Goal: Communication & Community: Share content

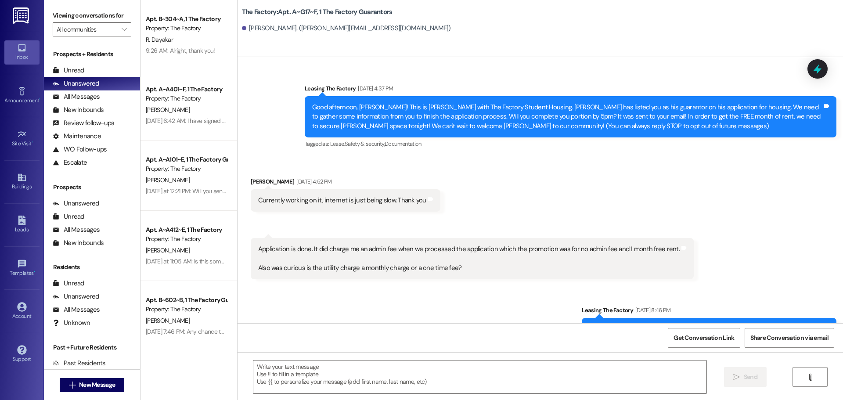
scroll to position [494, 0]
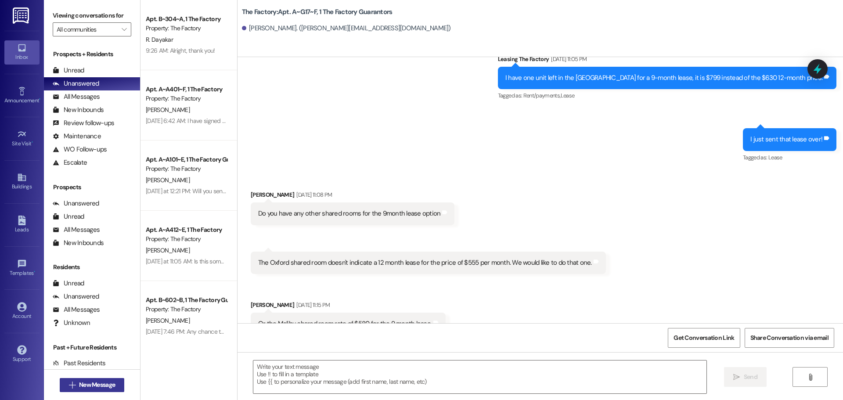
click at [86, 385] on span "New Message" at bounding box center [97, 384] width 36 height 9
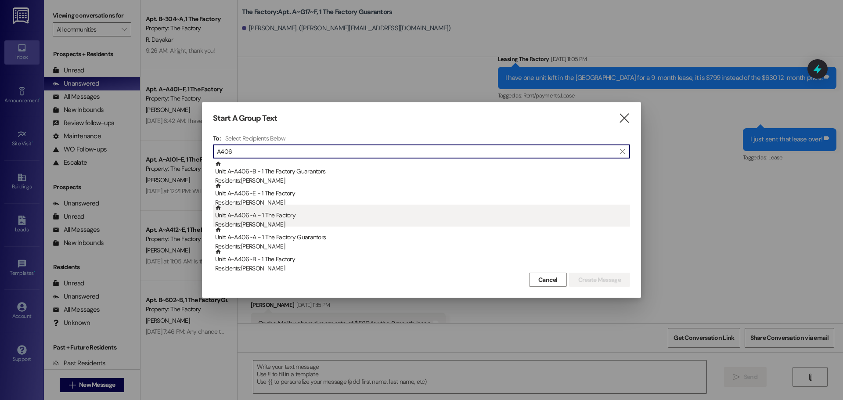
type input "A406"
click at [288, 218] on div "Unit: A~A406~A - 1 The Factory Residents: [PERSON_NAME]" at bounding box center [422, 217] width 415 height 25
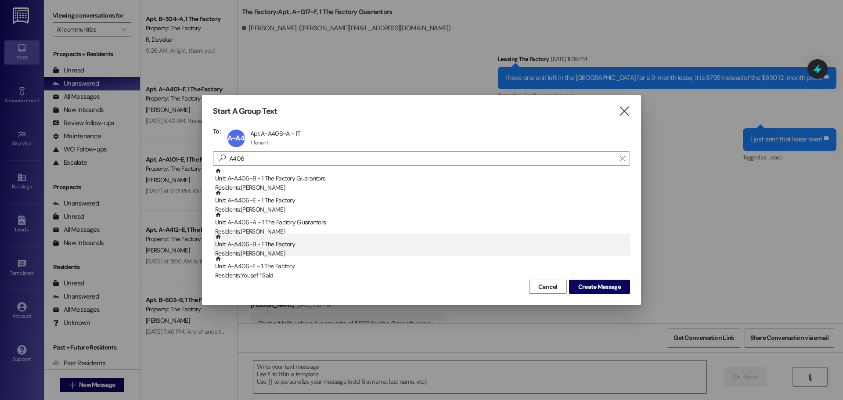
click at [272, 249] on div "Residents: [PERSON_NAME]" at bounding box center [422, 253] width 415 height 9
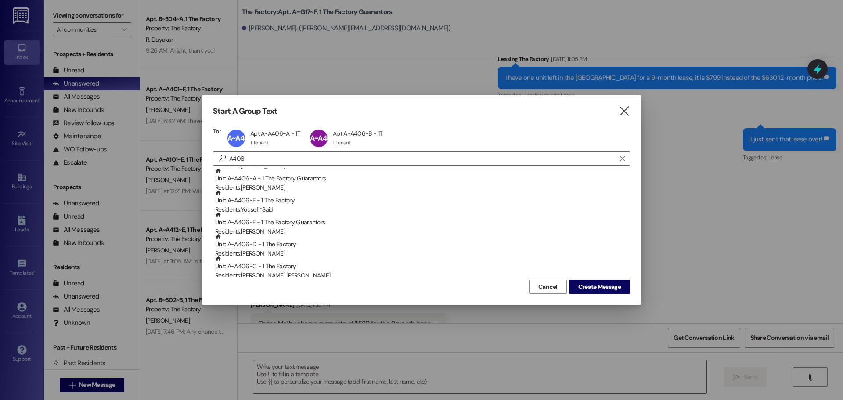
scroll to position [88, 0]
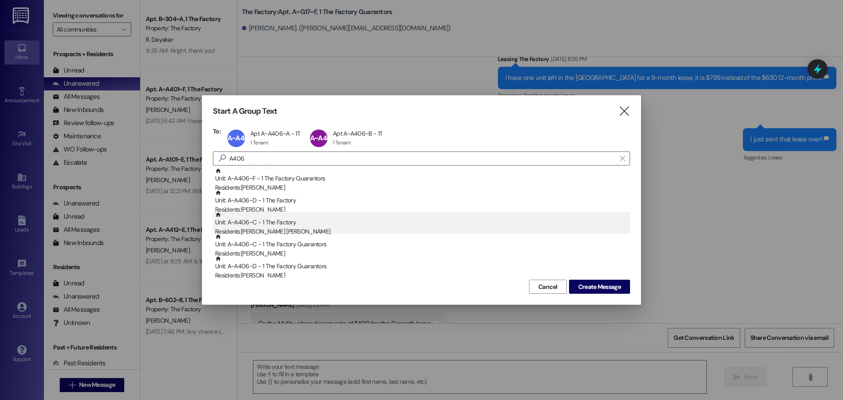
click at [257, 227] on div "Residents: [PERSON_NAME] [PERSON_NAME]" at bounding box center [422, 231] width 415 height 9
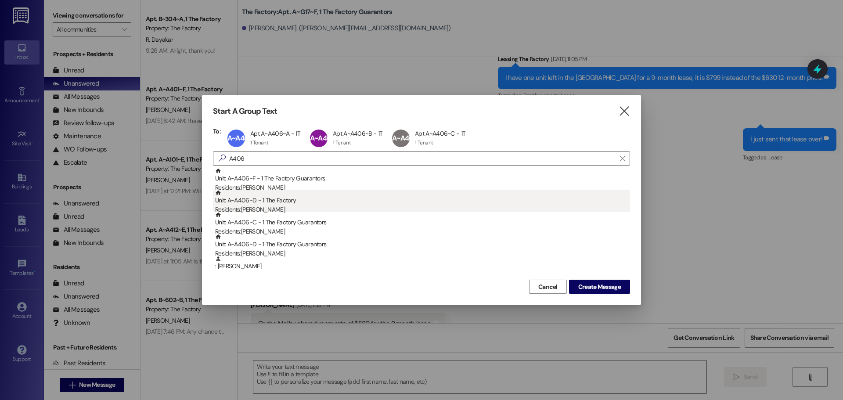
click at [259, 205] on div "Residents: [PERSON_NAME]" at bounding box center [422, 209] width 415 height 9
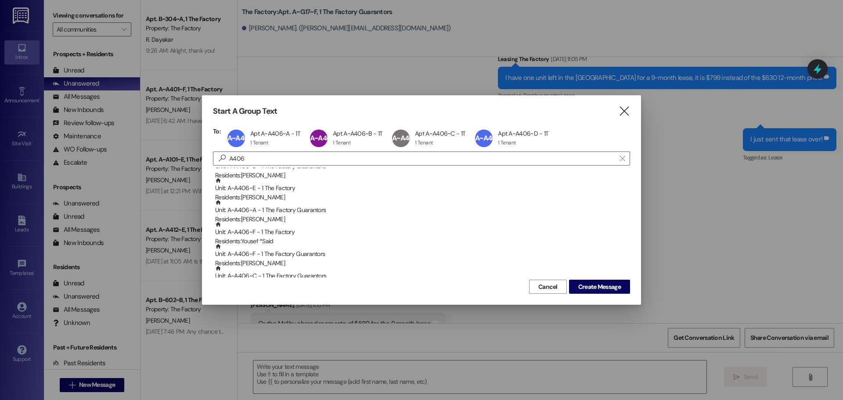
scroll to position [0, 0]
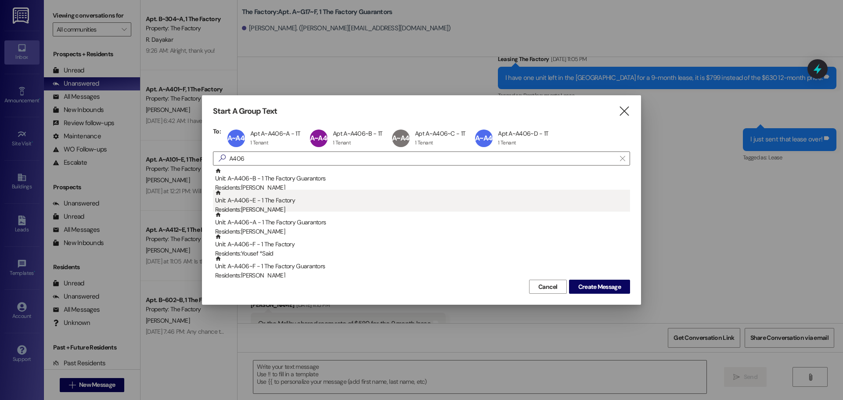
click at [259, 205] on div "Residents: [PERSON_NAME]" at bounding box center [422, 209] width 415 height 9
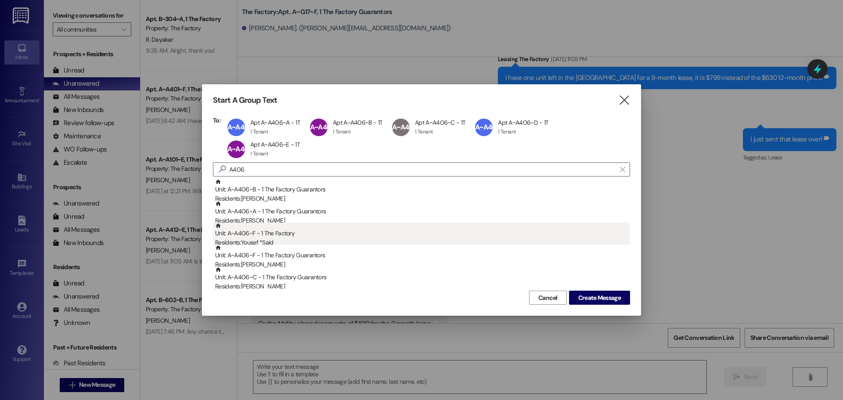
click at [280, 236] on div "Unit: A~A406~F - 1 The Factory Residents: Yousef *Said" at bounding box center [422, 235] width 415 height 25
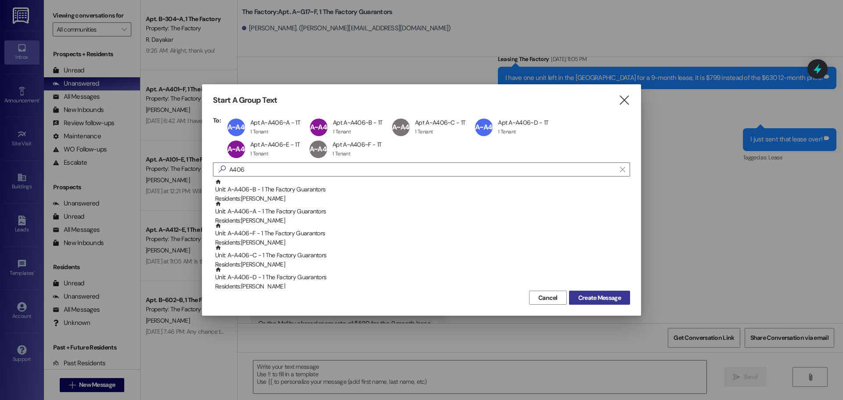
click at [604, 294] on span "Create Message" at bounding box center [599, 297] width 43 height 9
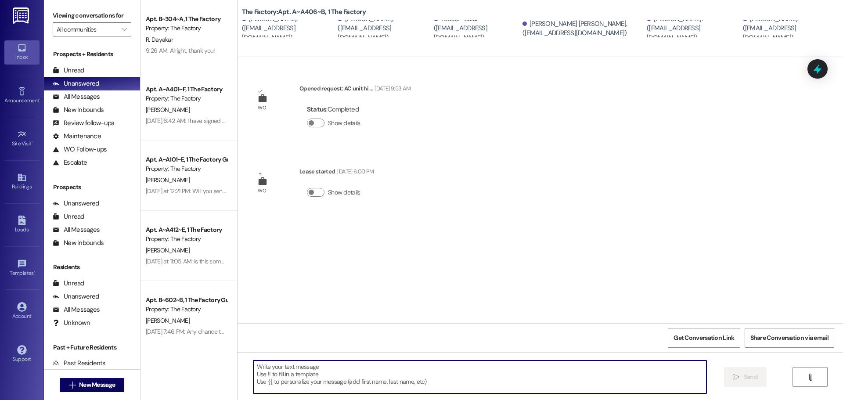
click at [274, 374] on textarea at bounding box center [479, 376] width 453 height 33
paste textarea "Hello Factory Family, It’s with genuine regret that I’m reaching out tonight wi…"
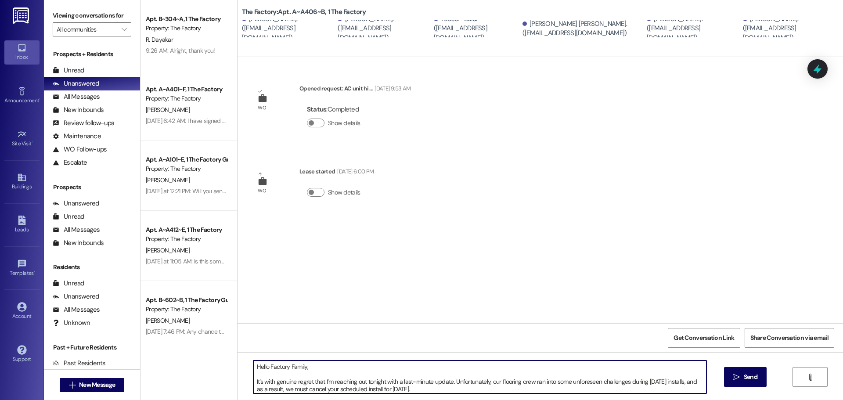
scroll to position [67, 0]
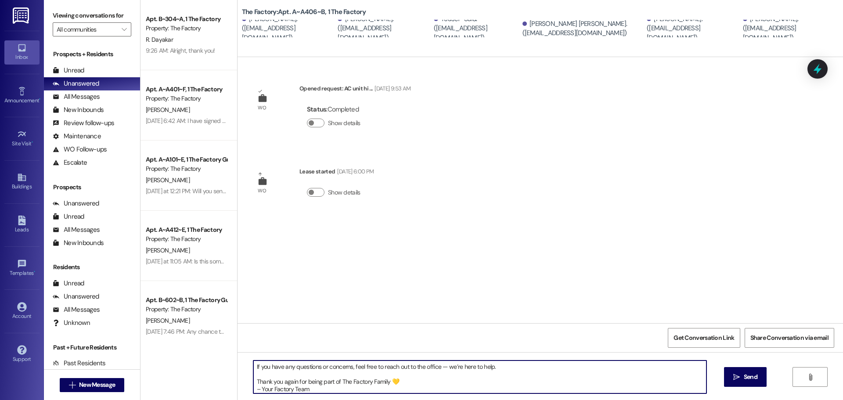
click at [255, 375] on textarea "Hello Factory Family, It’s with genuine regret that I’m reaching out tonight wi…" at bounding box center [479, 376] width 453 height 33
click at [389, 381] on textarea "Hello Factory Family, It’s with genuine regret that I’m reaching out tonight wi…" at bounding box center [479, 376] width 453 height 33
click at [440, 373] on textarea "Hello Factory Family, It’s with genuine regret that I’m reaching out tonight wi…" at bounding box center [479, 376] width 453 height 33
click at [255, 365] on textarea "Hello Factory Family, It’s with genuine regret that I’m reaching out tonight wi…" at bounding box center [479, 376] width 453 height 33
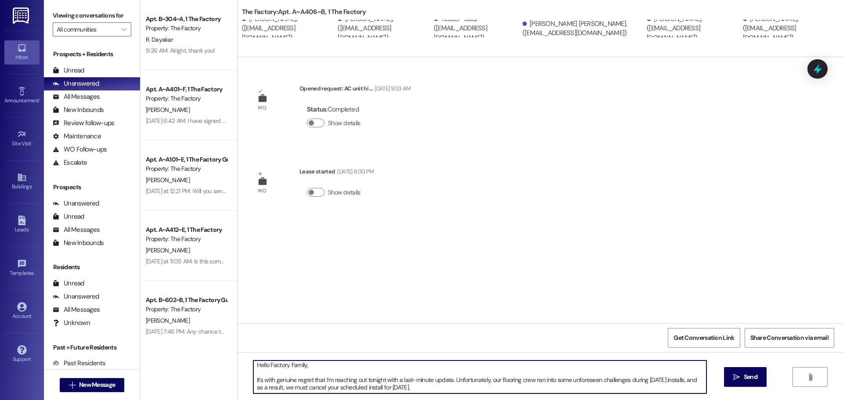
scroll to position [0, 0]
click at [257, 373] on textarea "Hello Factory Family, It’s with genuine regret that I’m reaching out tonight wi…" at bounding box center [479, 376] width 453 height 33
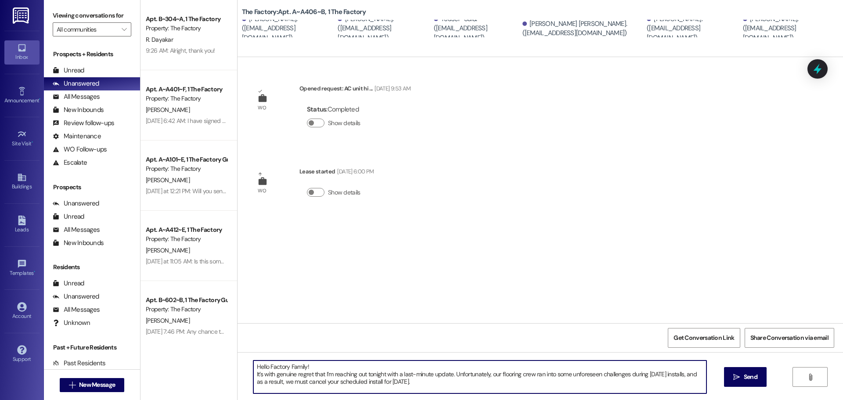
click at [253, 374] on textarea "Hello Factory Family! It’s with genuine regret that I’m reaching out tonight wi…" at bounding box center [479, 376] width 453 height 33
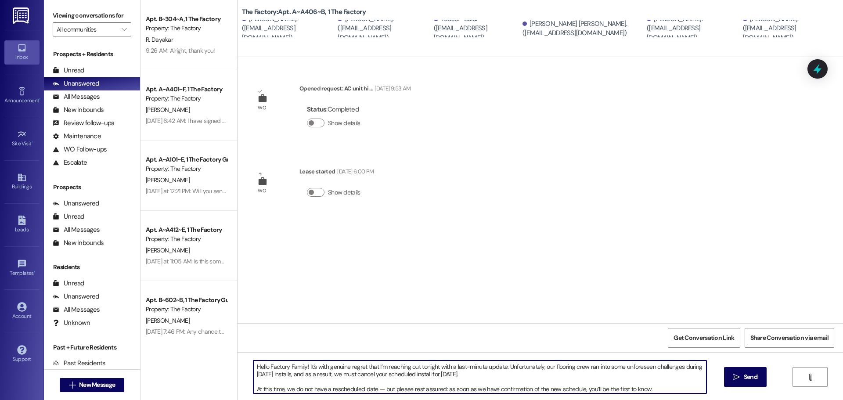
click at [253, 381] on textarea "Hello Factory Family! It’s with genuine regret that I’m reaching out tonight wi…" at bounding box center [479, 376] width 453 height 33
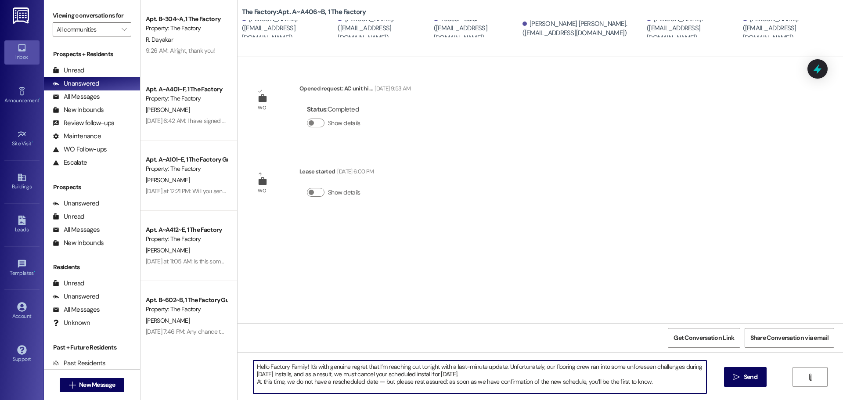
click at [253, 382] on textarea "Hello Factory Family! It’s with genuine regret that I’m reaching out tonight wi…" at bounding box center [479, 376] width 453 height 33
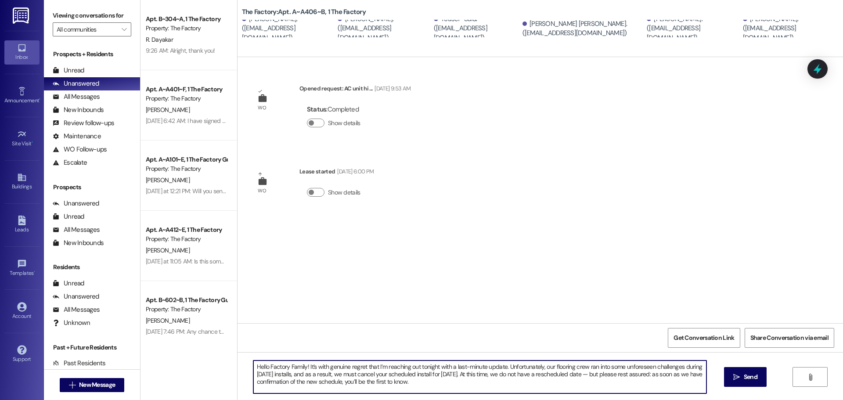
click at [589, 372] on textarea "Hello Factory Family! It’s with genuine regret that I’m reaching out tonight wi…" at bounding box center [479, 376] width 453 height 33
click at [257, 389] on textarea "Hello Factory Family! It’s with genuine regret that I’m reaching out tonight wi…" at bounding box center [479, 376] width 453 height 33
click at [253, 388] on textarea "Hello Factory Family! It’s with genuine regret that I’m reaching out tonight wi…" at bounding box center [479, 376] width 453 height 33
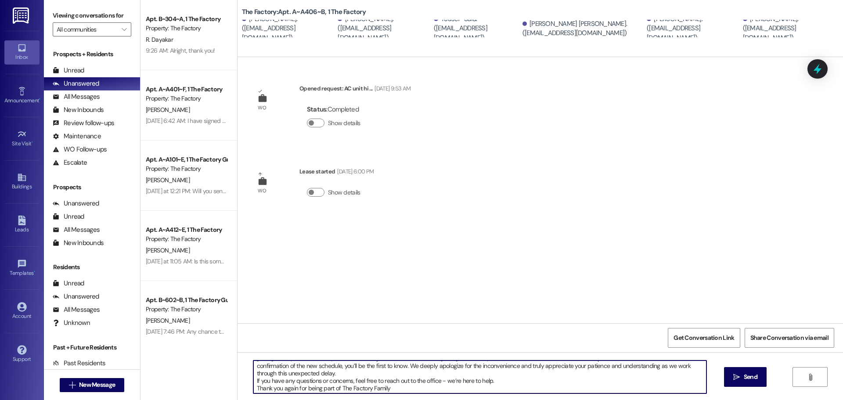
scroll to position [25, 0]
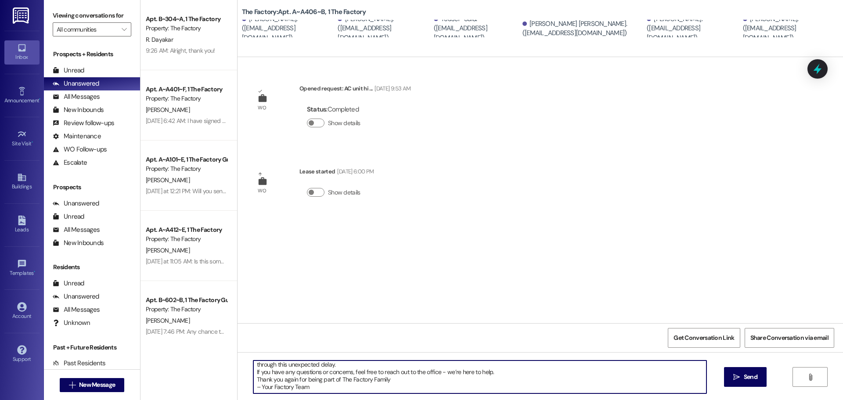
click at [253, 371] on textarea "Hello Factory Family! It’s with genuine regret that I’m reaching out tonight wi…" at bounding box center [479, 376] width 453 height 33
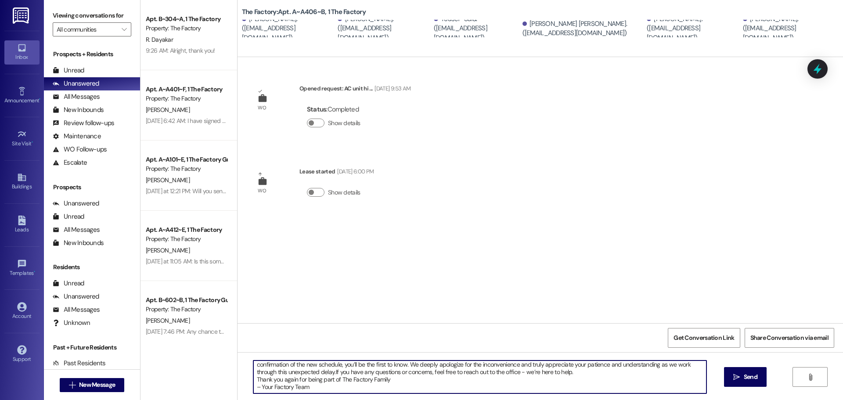
scroll to position [17, 0]
click at [253, 378] on textarea "Hello Factory Family! It’s with genuine regret that I’m reaching out tonight wi…" at bounding box center [479, 376] width 453 height 33
click at [269, 386] on textarea "Hello Factory Family! It’s with genuine regret that I’m reaching out tonight wi…" at bounding box center [479, 376] width 453 height 33
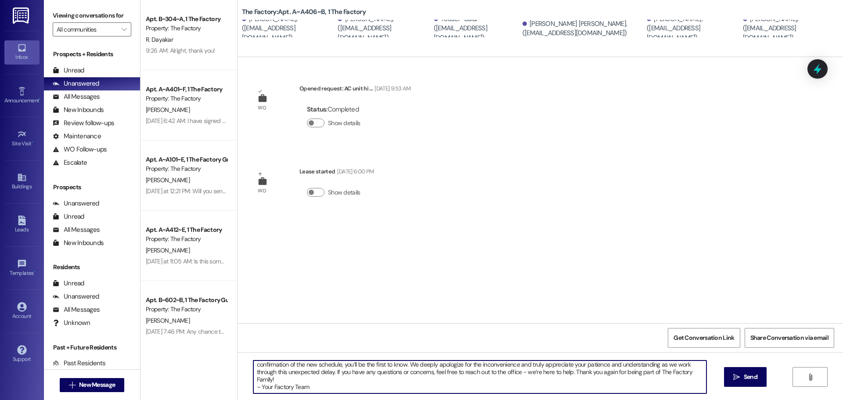
click at [253, 386] on textarea "Hello Factory Family! It’s with genuine regret that I’m reaching out tonight wi…" at bounding box center [479, 376] width 453 height 33
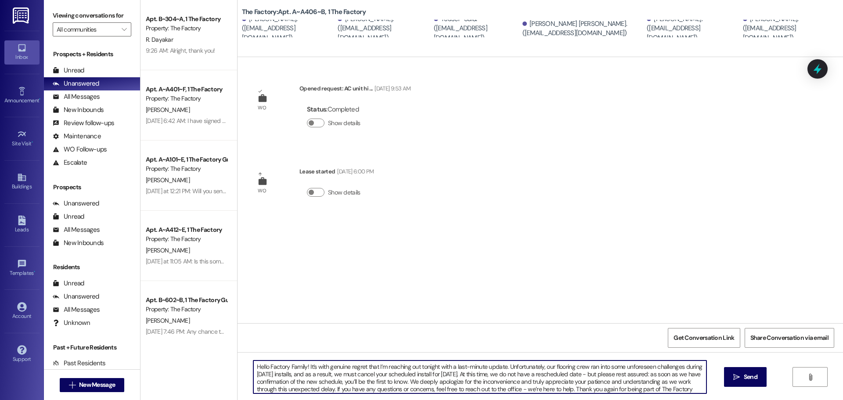
drag, startPoint x: 323, startPoint y: 387, endPoint x: 245, endPoint y: 340, distance: 90.8
click at [238, 334] on div "WO Opened request: AC unit hi ... [DATE] 9:53 AM Status : Completed Show detail…" at bounding box center [540, 257] width 605 height 400
click at [300, 366] on textarea "Hello Factory Family! It’s with genuine regret that I’m reaching out tonight wi…" at bounding box center [479, 376] width 453 height 33
drag, startPoint x: 248, startPoint y: 365, endPoint x: 614, endPoint y: 409, distance: 368.9
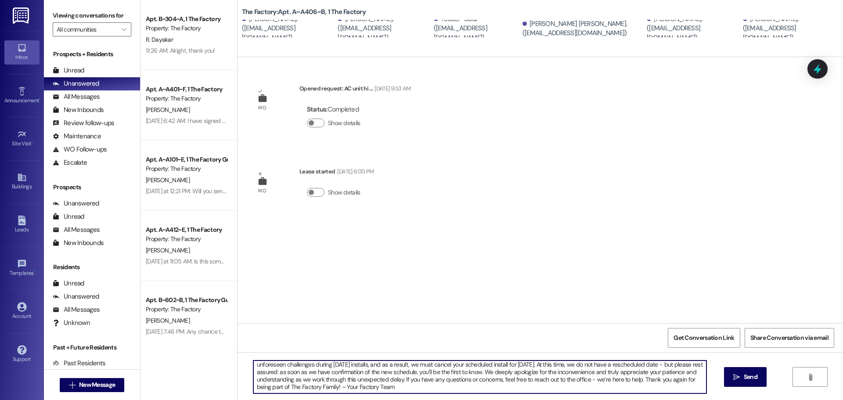
click at [614, 400] on html "Inbox Go to Inbox Announcement • Send A Text Announcement Site Visit • Go to Si…" at bounding box center [421, 200] width 843 height 400
type textarea "Hello Factory Family Members of A406! It’s with genuine regret that I’m reachin…"
click at [739, 377] on span " Send" at bounding box center [745, 376] width 28 height 9
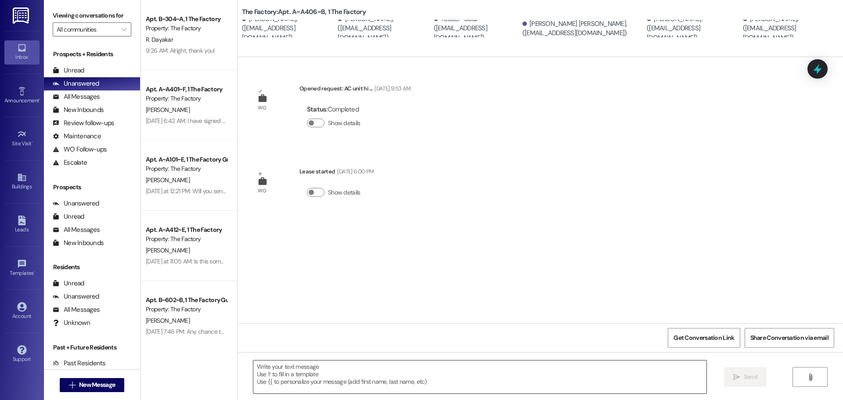
scroll to position [0, 0]
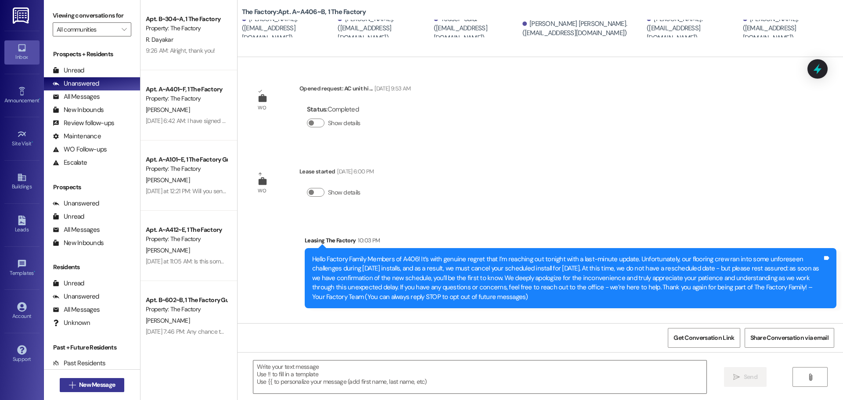
click at [86, 383] on span "New Message" at bounding box center [97, 384] width 36 height 9
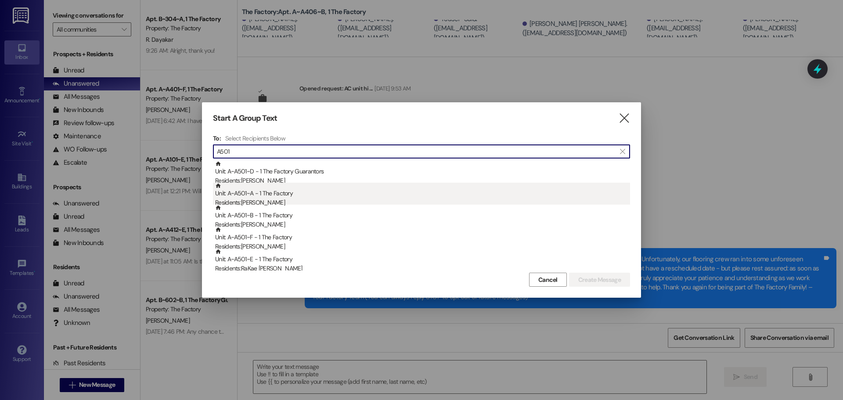
type input "A501"
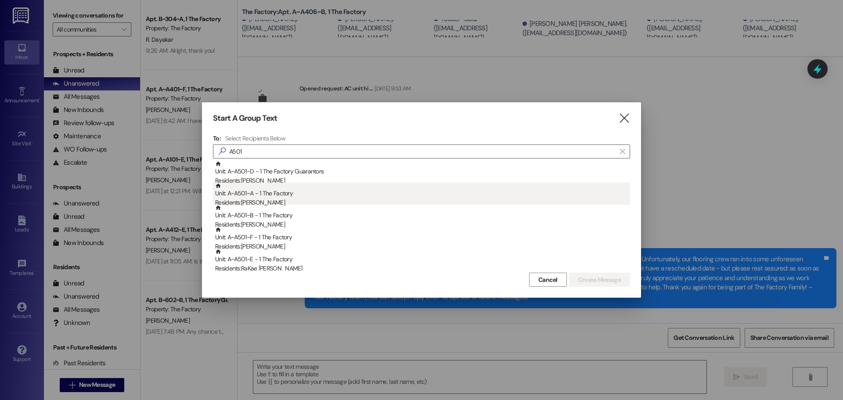
click at [280, 196] on div "Unit: A~A501~A - 1 The Factory Residents: [PERSON_NAME]" at bounding box center [422, 195] width 415 height 25
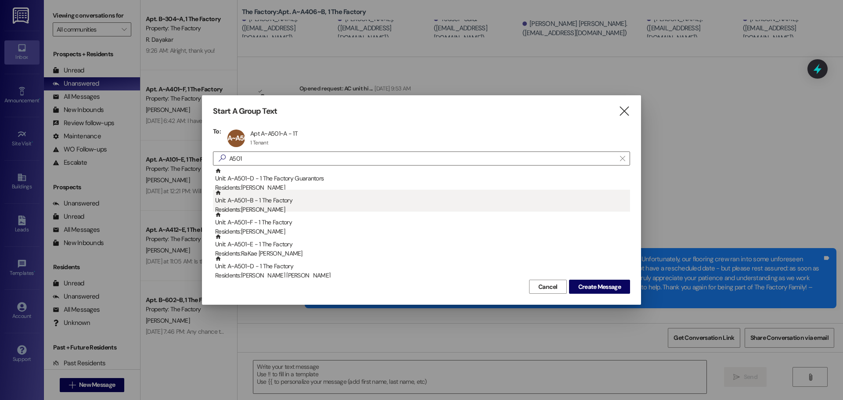
click at [281, 200] on div "Unit: A~A501~B - 1 The Factory Residents: [PERSON_NAME]" at bounding box center [422, 202] width 415 height 25
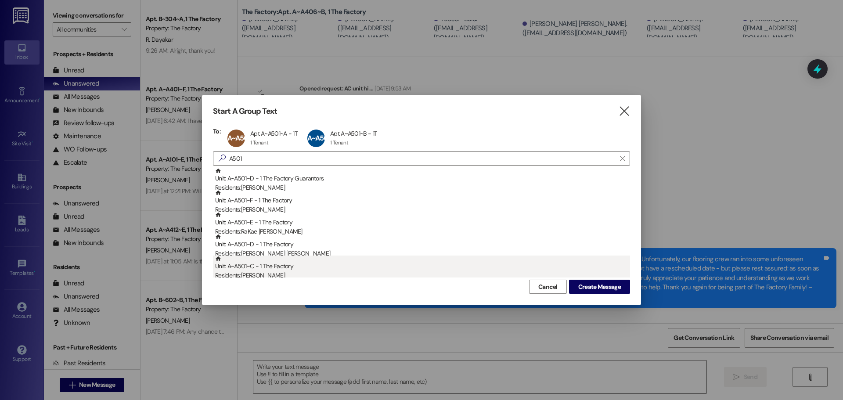
click at [252, 267] on div "Unit: A~A501~C - 1 The Factory Residents: [PERSON_NAME]" at bounding box center [422, 268] width 415 height 25
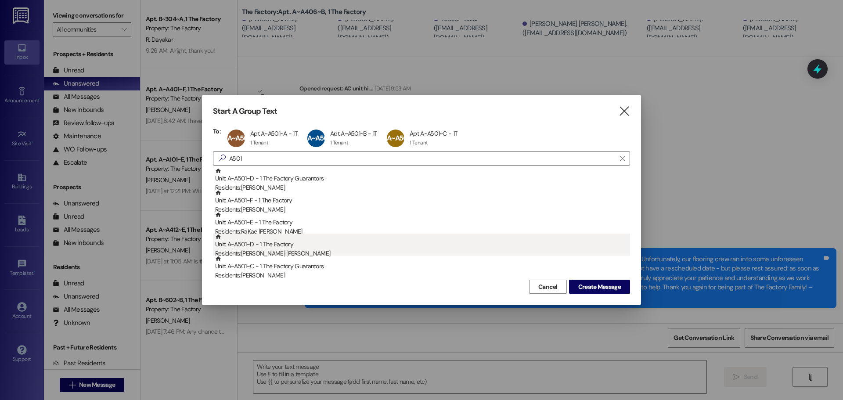
click at [256, 245] on div "Unit: A~A501~D - 1 The Factory Residents: [PERSON_NAME] [PERSON_NAME]" at bounding box center [422, 246] width 415 height 25
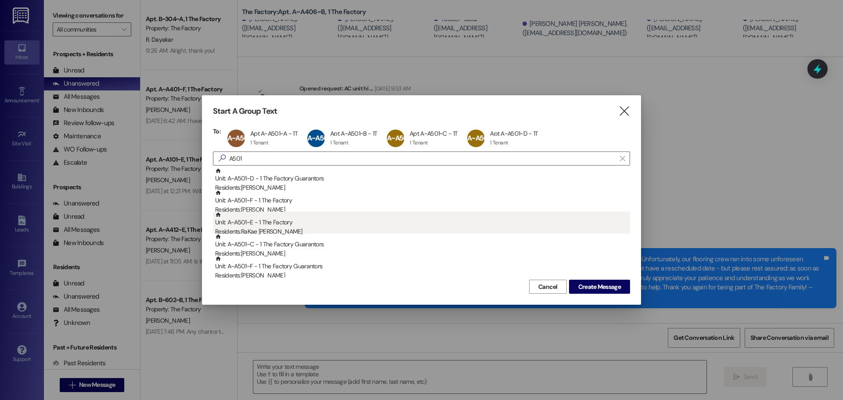
click at [254, 223] on div "Unit: A~A501~E - 1 The Factory Residents: RaKae [PERSON_NAME]" at bounding box center [422, 224] width 415 height 25
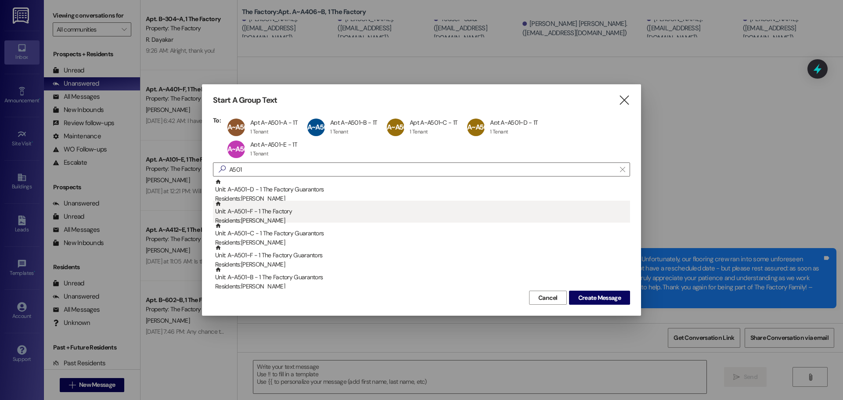
click at [270, 209] on div "Unit: A~A501~F - 1 The Factory Residents: [PERSON_NAME]" at bounding box center [422, 213] width 415 height 25
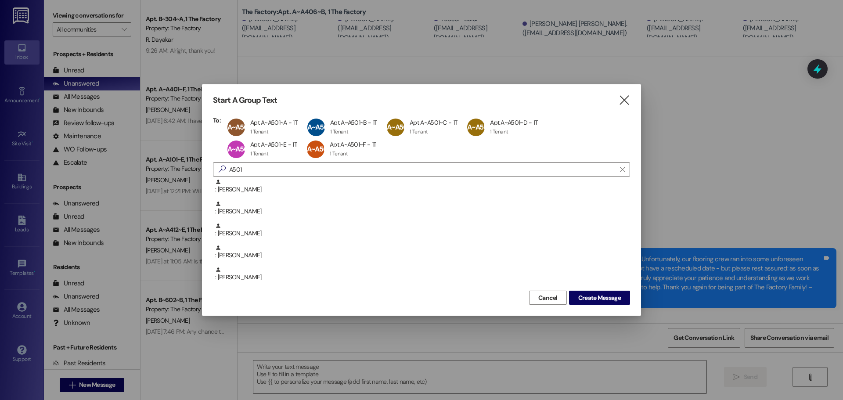
scroll to position [176, 0]
click at [594, 298] on span "Create Message" at bounding box center [599, 297] width 43 height 9
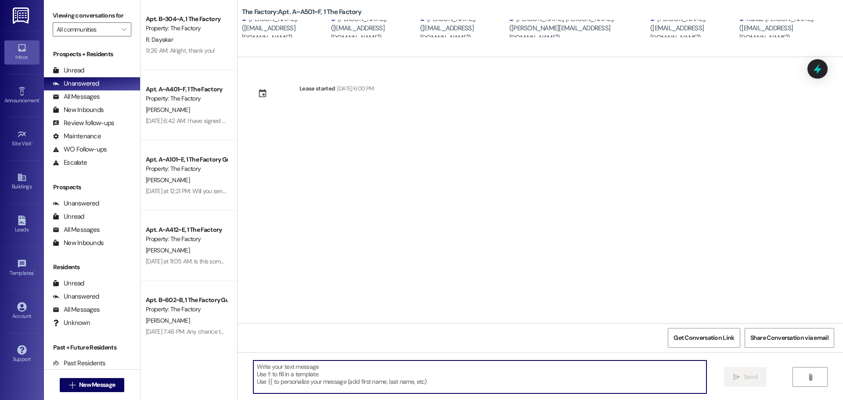
click at [270, 368] on textarea at bounding box center [479, 376] width 453 height 33
paste textarea "Hello Factory Family Members of A406! It’s with genuine regret that I’m reachin…"
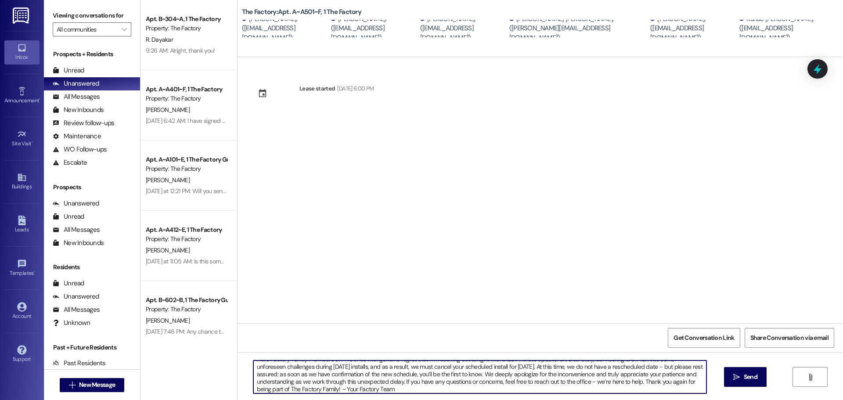
scroll to position [0, 0]
click at [347, 364] on textarea "Hello Factory Family Members of A406! It’s with genuine regret that I’m reachin…" at bounding box center [479, 376] width 453 height 33
type textarea "Hello Factory Family Members of A501! It’s with genuine regret that I’m reachin…"
click at [746, 377] on span "Send" at bounding box center [751, 376] width 14 height 9
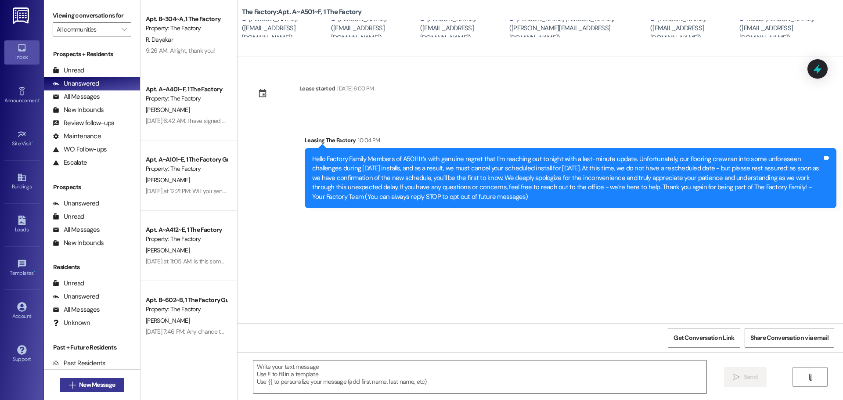
click at [72, 382] on span " New Message" at bounding box center [92, 384] width 50 height 9
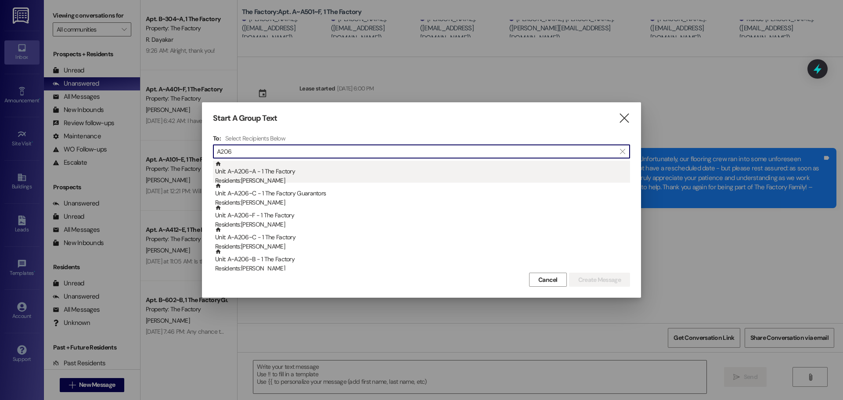
type input "A206"
click at [306, 171] on div "Unit: A~A206~A - 1 The Factory Residents: [PERSON_NAME]" at bounding box center [422, 173] width 415 height 25
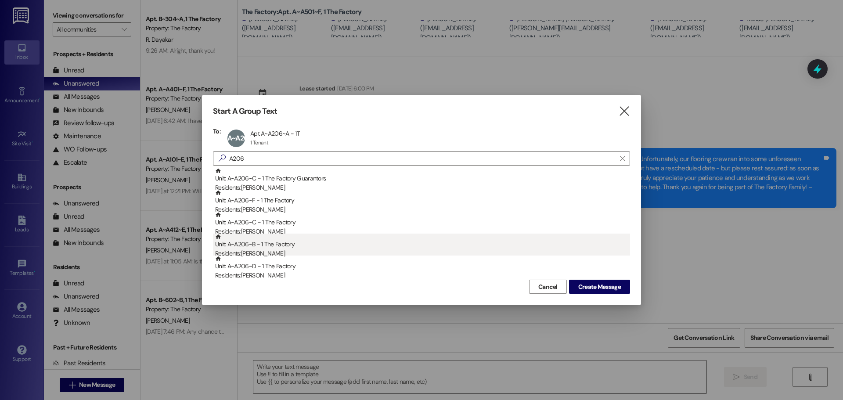
click at [266, 247] on div "Unit: A~A206~B - 1 The Factory Residents: [PERSON_NAME]" at bounding box center [422, 246] width 415 height 25
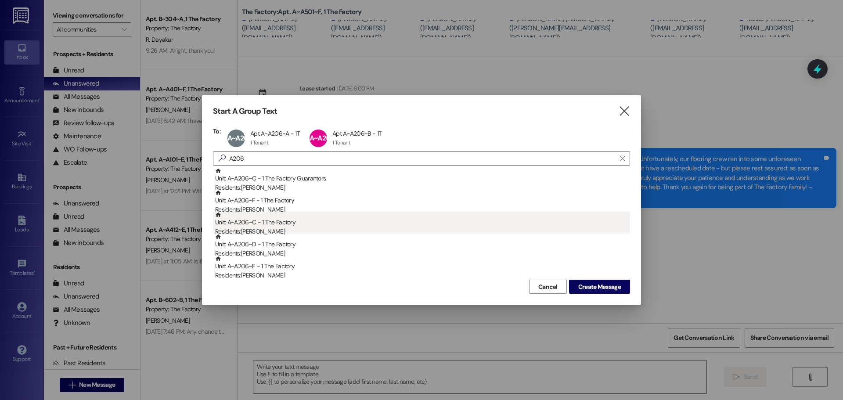
click at [282, 227] on div "Unit: A~A206~C - 1 The Factory Residents: [PERSON_NAME]" at bounding box center [422, 224] width 415 height 25
click at [282, 226] on div "Unit: A~A206~D - 1 The Factory Residents: [PERSON_NAME]" at bounding box center [422, 224] width 415 height 25
click at [270, 224] on div "Unit: A~A206~E - 1 The Factory Residents: [PERSON_NAME]" at bounding box center [422, 224] width 415 height 25
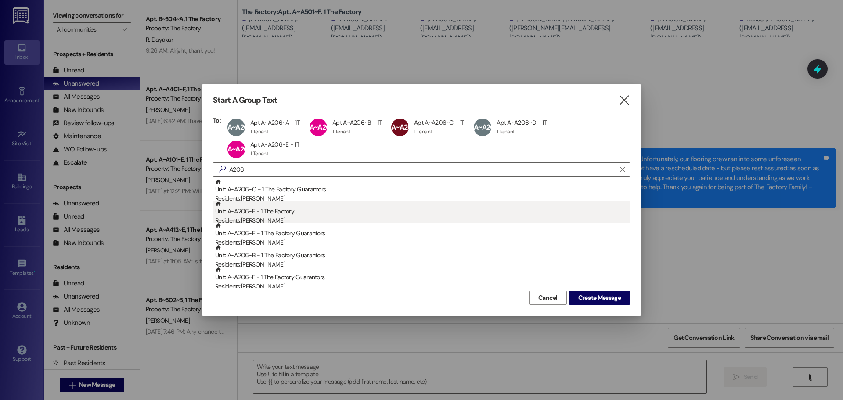
click at [297, 212] on div "Unit: A~A206~F - 1 The Factory Residents: [PERSON_NAME]" at bounding box center [422, 213] width 415 height 25
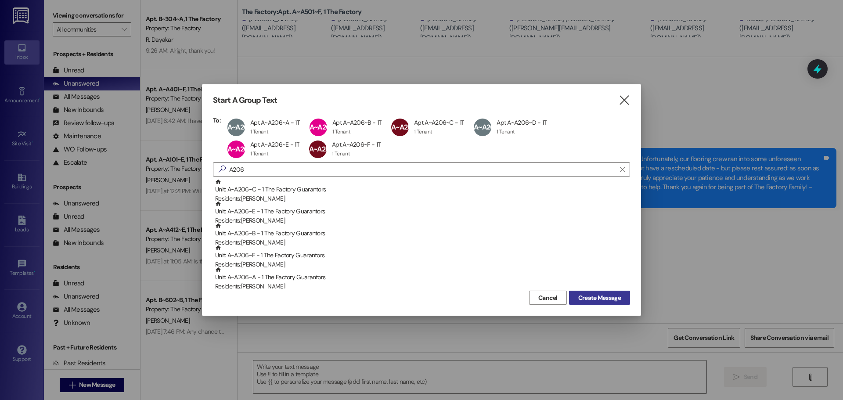
click at [585, 295] on span "Create Message" at bounding box center [599, 297] width 43 height 9
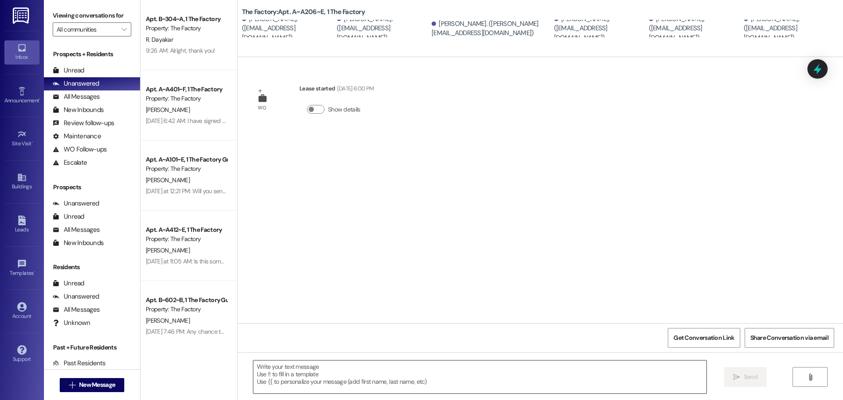
click at [300, 370] on textarea at bounding box center [479, 376] width 453 height 33
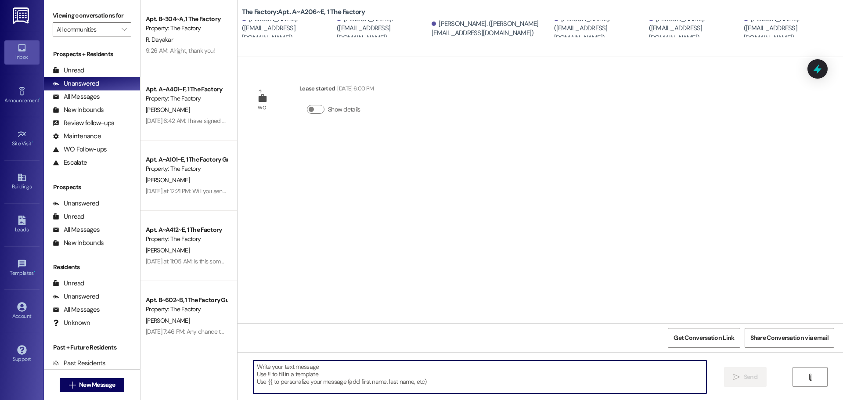
paste textarea "Hello Factory Family Members of A406! It’s with genuine regret that I’m reachin…"
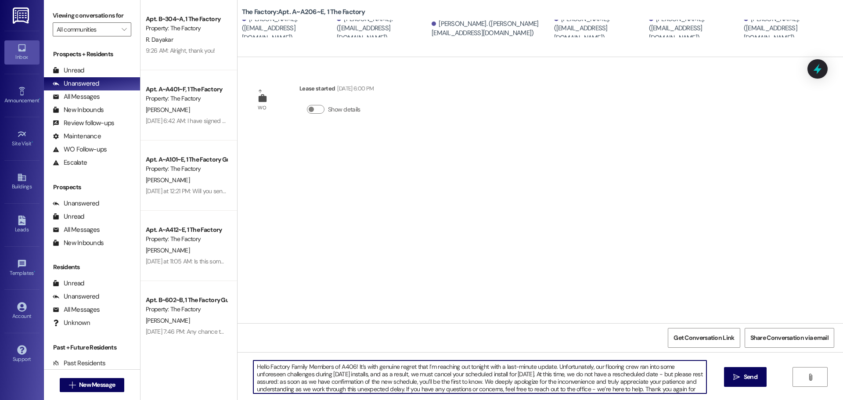
click at [349, 364] on textarea "Hello Factory Family Members of A406! It’s with genuine regret that I’m reachin…" at bounding box center [479, 376] width 453 height 33
click at [491, 375] on textarea "Hello Factory Family Members of A206! It’s with genuine regret that I’m reachin…" at bounding box center [479, 376] width 453 height 33
type textarea "Hello Factory Family Members of A206! It’s with genuine regret that I’m reachin…"
click at [734, 375] on icon "" at bounding box center [736, 377] width 7 height 7
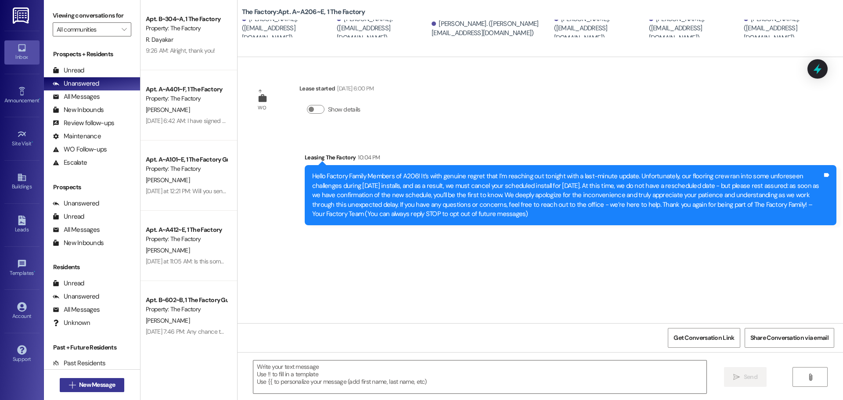
click at [79, 381] on span "New Message" at bounding box center [97, 384] width 36 height 9
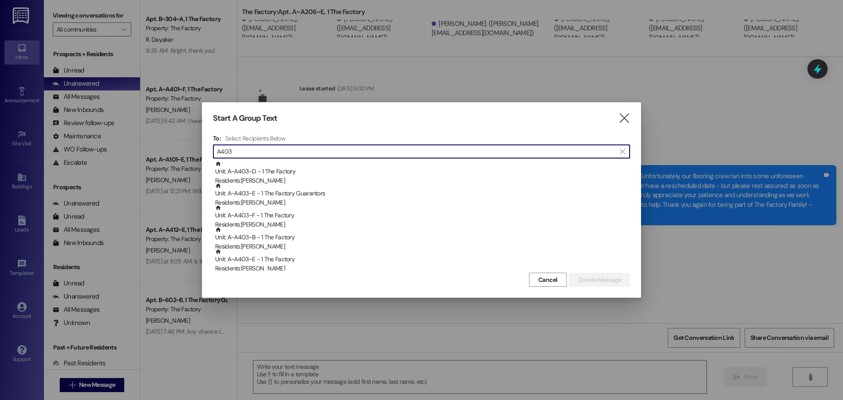
type input "A403"
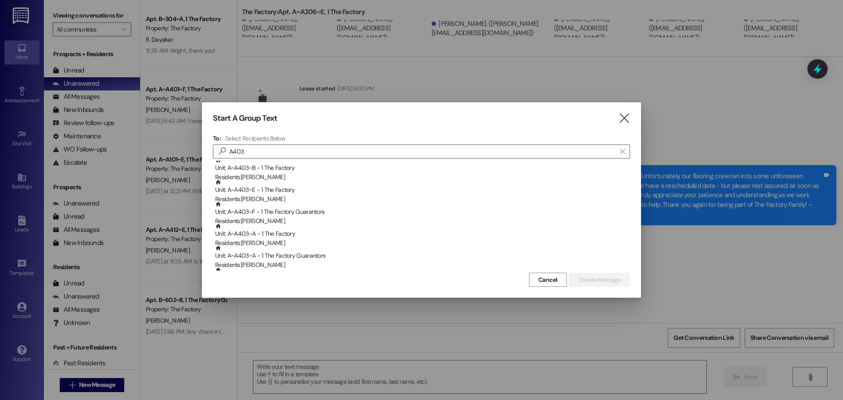
scroll to position [88, 0]
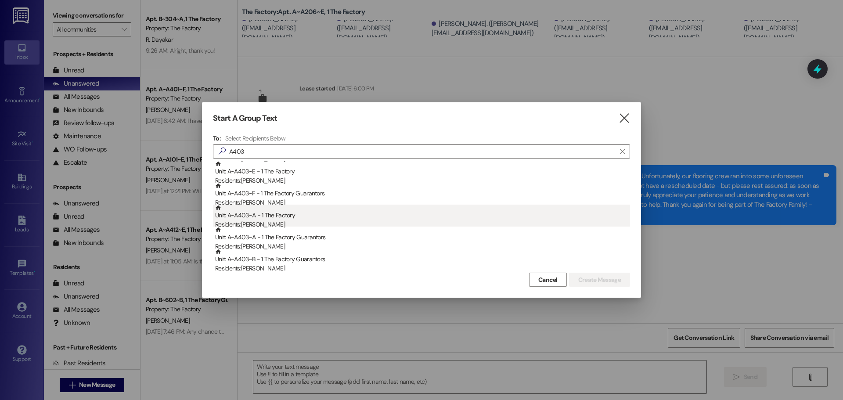
click at [295, 218] on div "Unit: A~A403~A - 1 The Factory Residents: [PERSON_NAME]" at bounding box center [422, 217] width 415 height 25
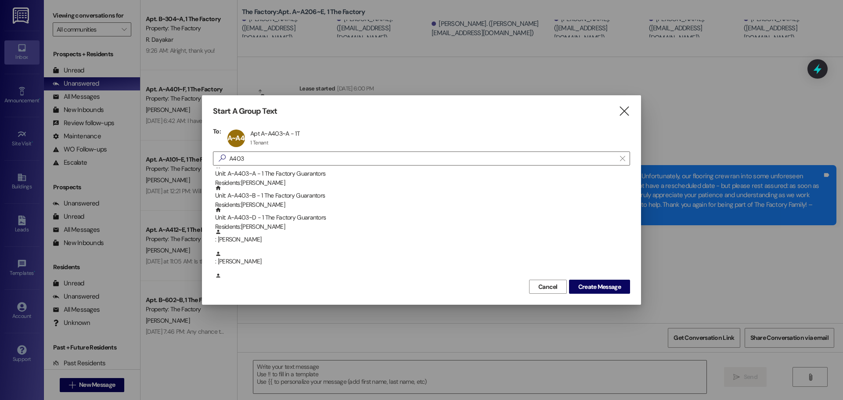
scroll to position [44, 0]
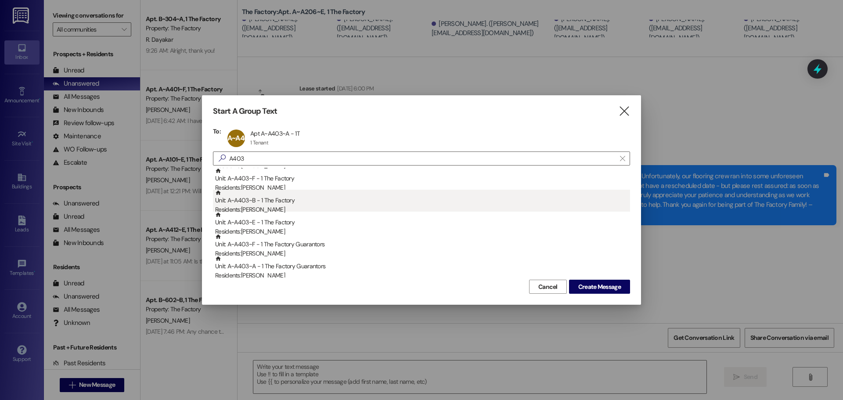
click at [288, 202] on div "Unit: A~A403~B - 1 The Factory Residents: [PERSON_NAME]" at bounding box center [422, 202] width 415 height 25
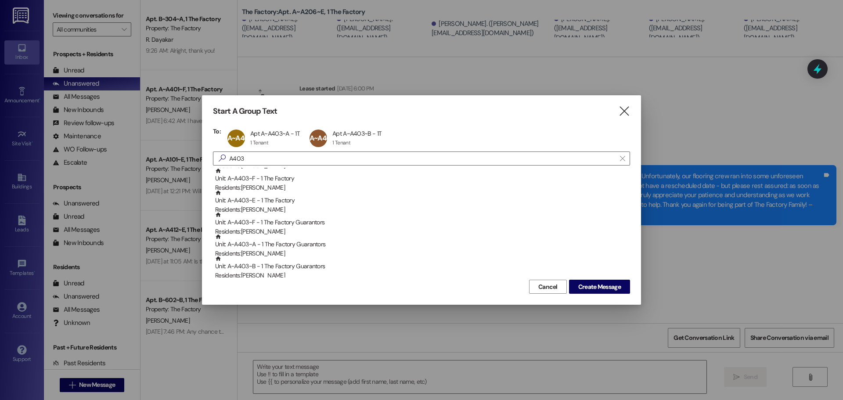
scroll to position [0, 0]
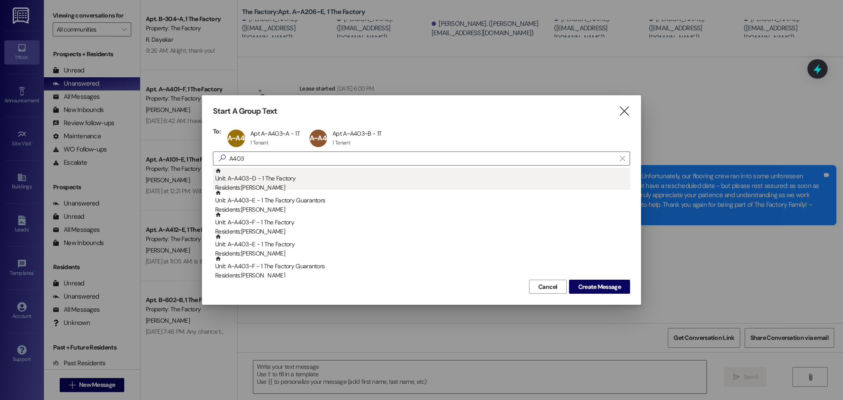
click at [268, 180] on div "Unit: A~A403~D - 1 The Factory Residents: [PERSON_NAME]" at bounding box center [422, 180] width 415 height 25
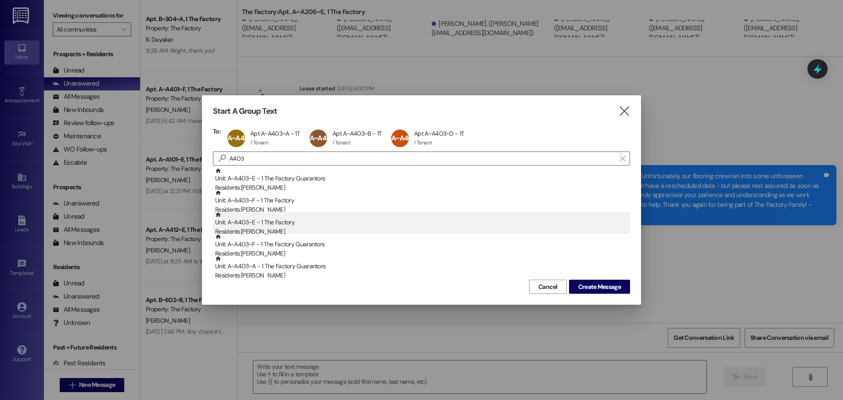
click at [279, 225] on div "Unit: A~A403~E - 1 The Factory Residents: [PERSON_NAME]" at bounding box center [422, 224] width 415 height 25
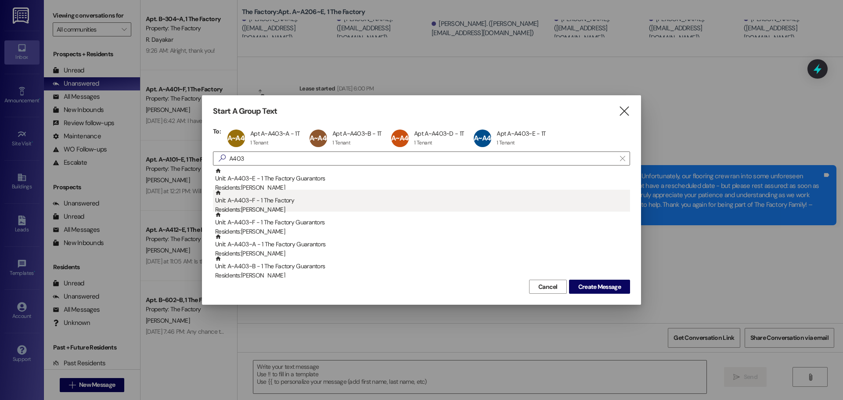
click at [271, 202] on div "Unit: A~A403~F - 1 The Factory Residents: [PERSON_NAME]" at bounding box center [422, 202] width 415 height 25
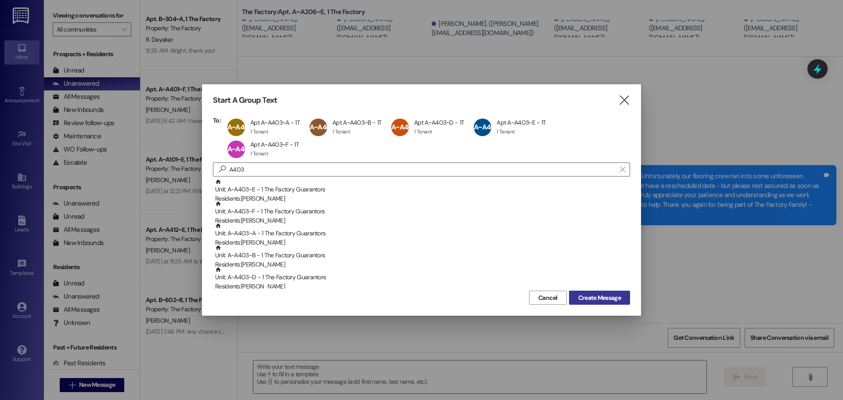
click at [580, 292] on button "Create Message" at bounding box center [599, 298] width 61 height 14
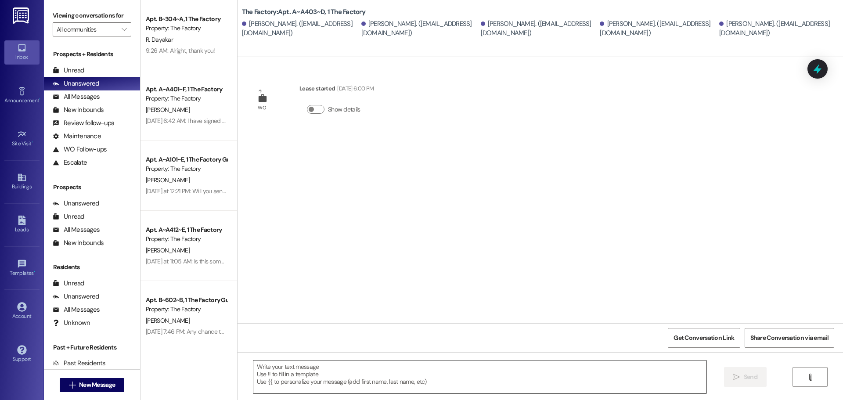
click at [273, 369] on textarea at bounding box center [479, 376] width 453 height 33
click at [364, 363] on textarea "Hello Factory Family Members of A403!" at bounding box center [479, 376] width 453 height 33
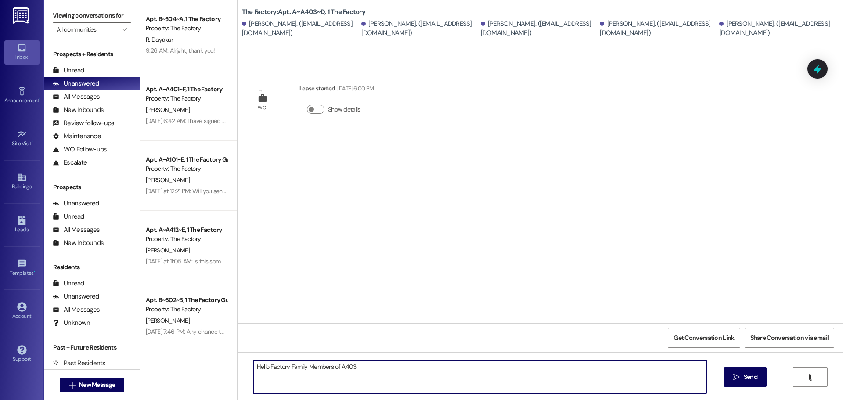
paste textarea "We want to sincerely apologize that your flooring install was not completed [DA…"
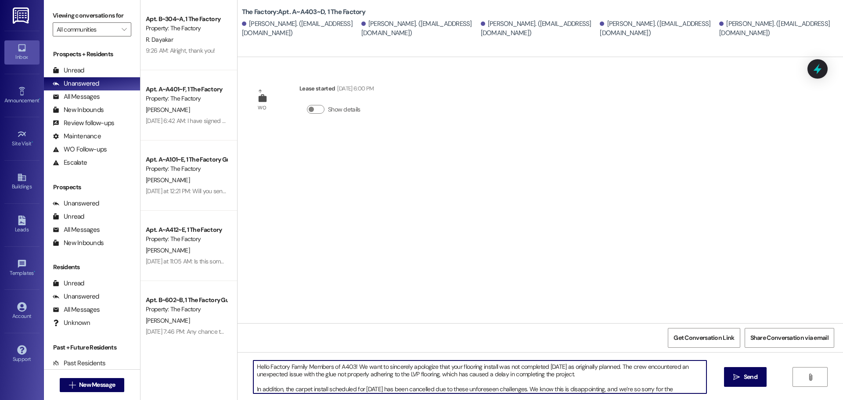
scroll to position [60, 0]
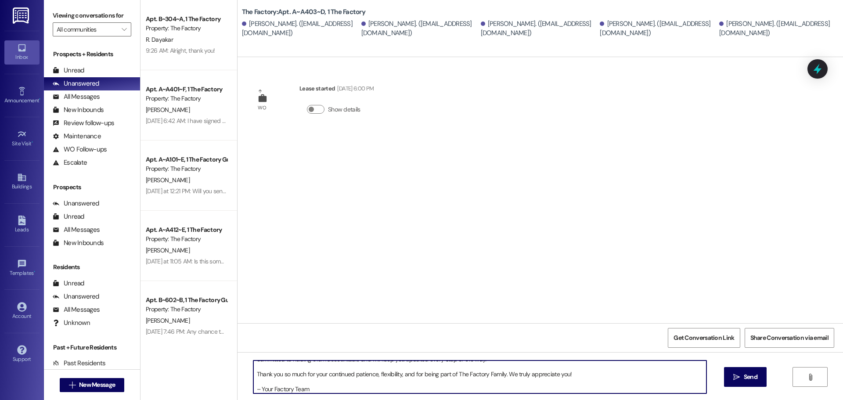
click at [264, 380] on textarea "Hello Factory Family Members of A403! We want to sincerely apologize that your …" at bounding box center [479, 376] width 453 height 33
click at [253, 389] on textarea "Hello Factory Family Members of A403! We want to sincerely apologize that your …" at bounding box center [479, 376] width 453 height 33
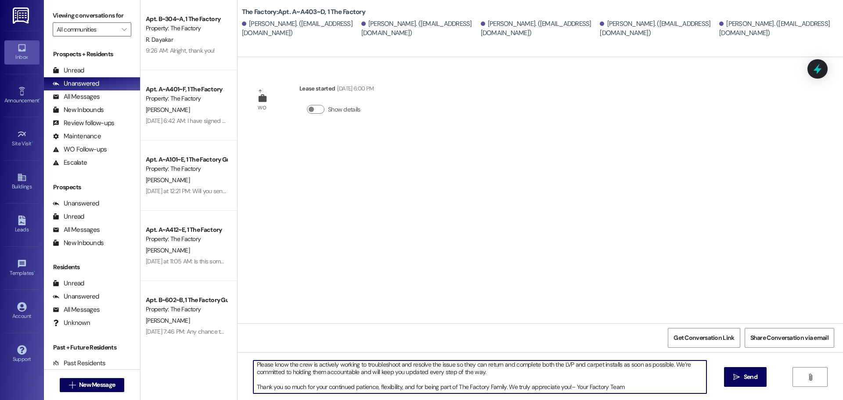
scroll to position [47, 0]
click at [253, 386] on textarea "Hello Factory Family Members of A403! We want to sincerely apologize that your …" at bounding box center [479, 376] width 453 height 33
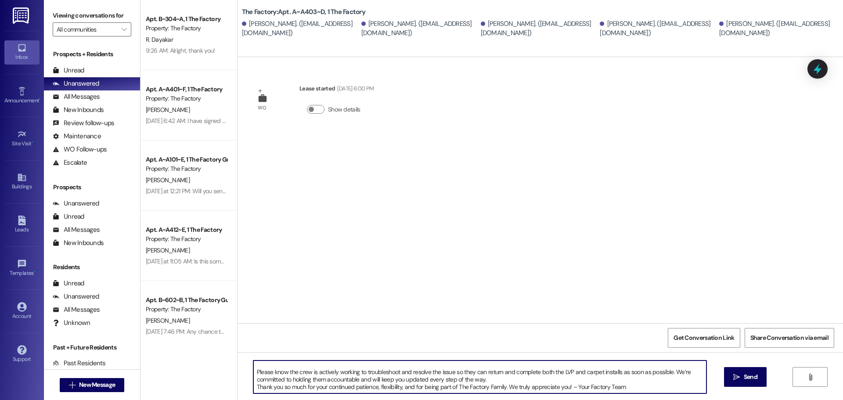
scroll to position [40, 0]
click at [253, 370] on textarea "Hello Factory Family Members of A403! We want to sincerely apologize that your …" at bounding box center [479, 376] width 453 height 33
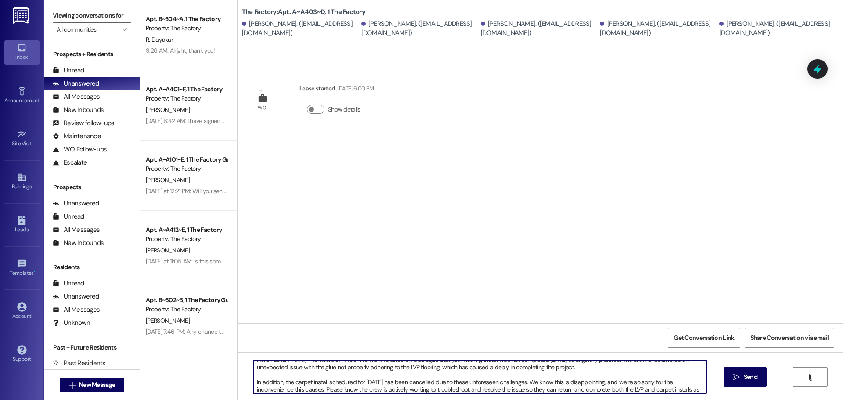
scroll to position [0, 0]
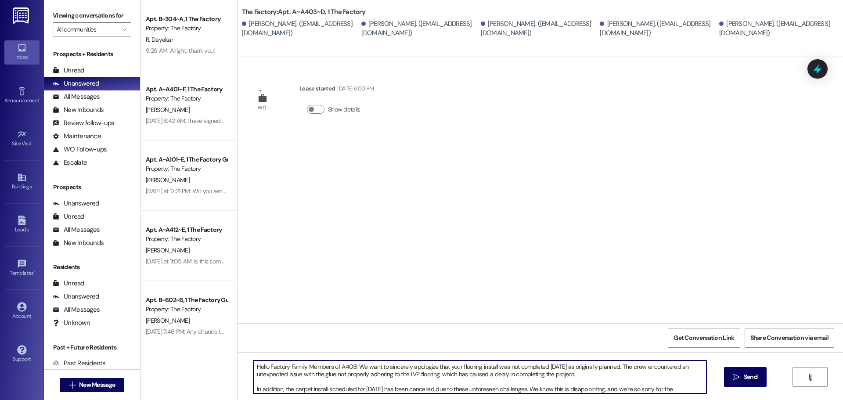
click at [253, 389] on textarea "Hello Factory Family Members of A403! We want to sincerely apologize that your …" at bounding box center [479, 376] width 453 height 33
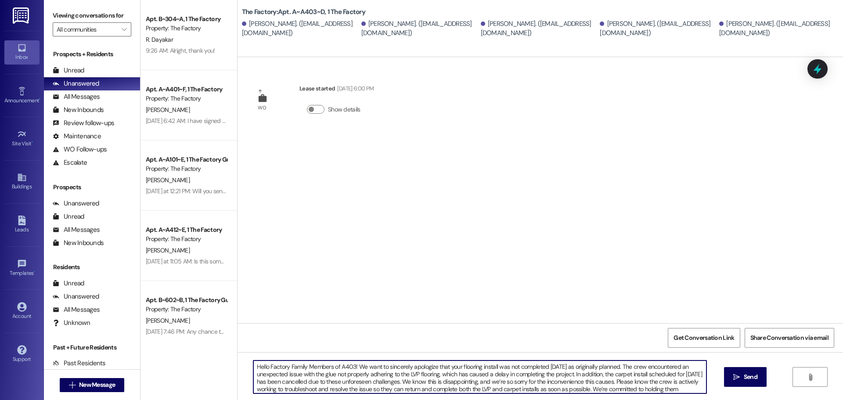
drag, startPoint x: 352, startPoint y: 389, endPoint x: 191, endPoint y: 339, distance: 169.3
click at [191, 339] on div "Apt. B~304~A, 1 The Factory Property: The Factory R. Dayakar 9:26 AM: Alright, …" at bounding box center [492, 200] width 703 height 400
type textarea "Hello Factory Family Members of A403! We want to sincerely apologize that your …"
click at [737, 378] on icon "" at bounding box center [736, 377] width 7 height 7
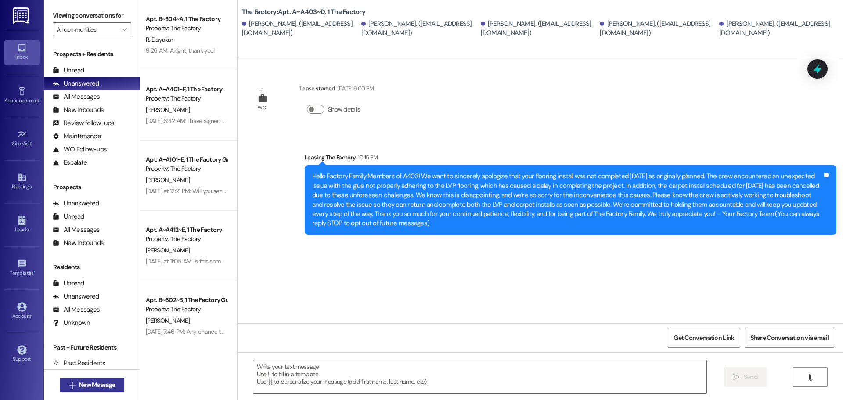
click at [84, 387] on span "New Message" at bounding box center [97, 384] width 36 height 9
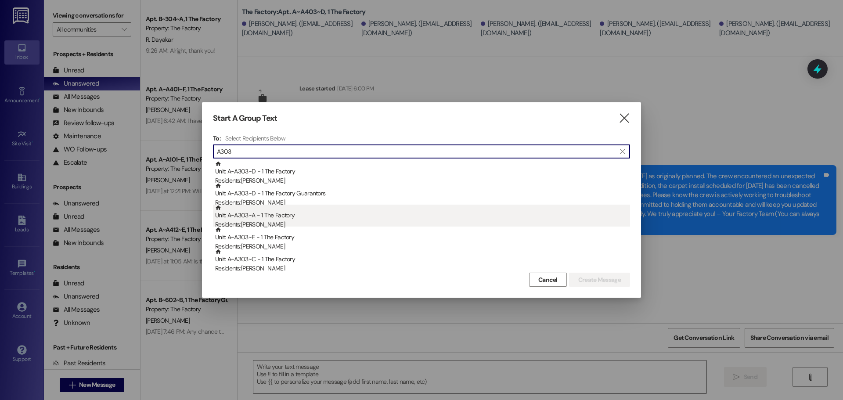
type input "A303"
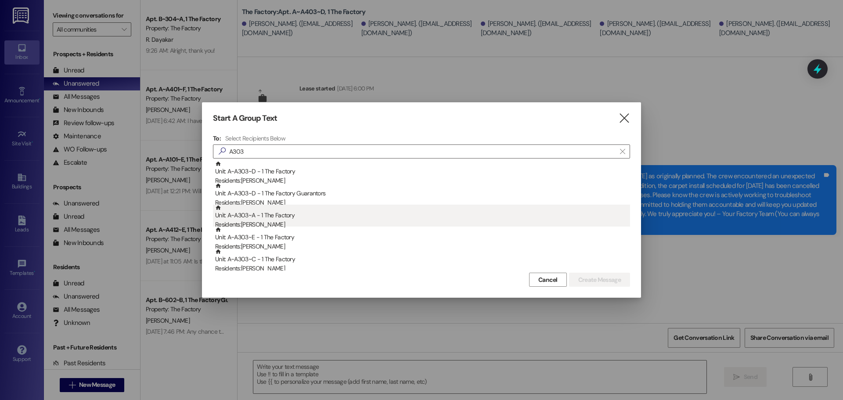
click at [276, 215] on div "Unit: A~A303~A - 1 The Factory Residents: [PERSON_NAME]" at bounding box center [422, 217] width 415 height 25
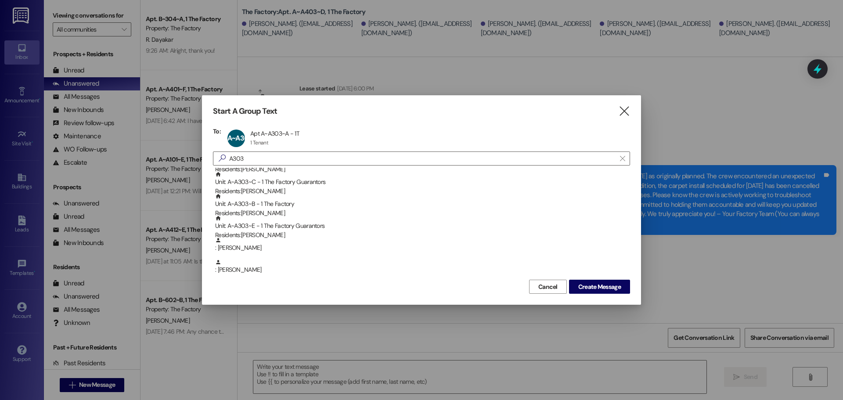
scroll to position [88, 0]
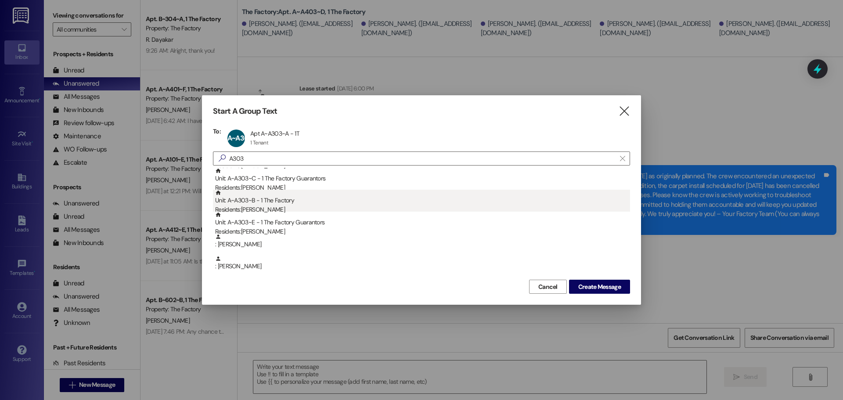
click at [276, 203] on div "Unit: A~A303~B - 1 The Factory Residents: [PERSON_NAME]" at bounding box center [422, 202] width 415 height 25
click at [270, 200] on div "Unit: A~A303~C - 1 The Factory Residents: [PERSON_NAME]" at bounding box center [422, 202] width 415 height 25
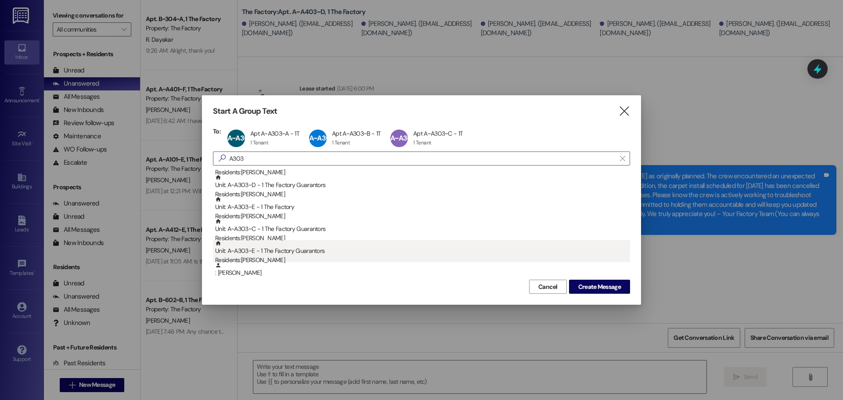
scroll to position [0, 0]
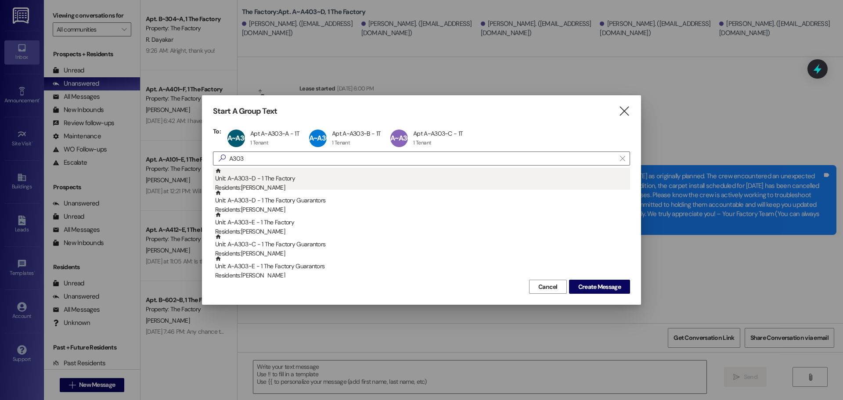
click at [269, 183] on div "Residents: [PERSON_NAME]" at bounding box center [422, 187] width 415 height 9
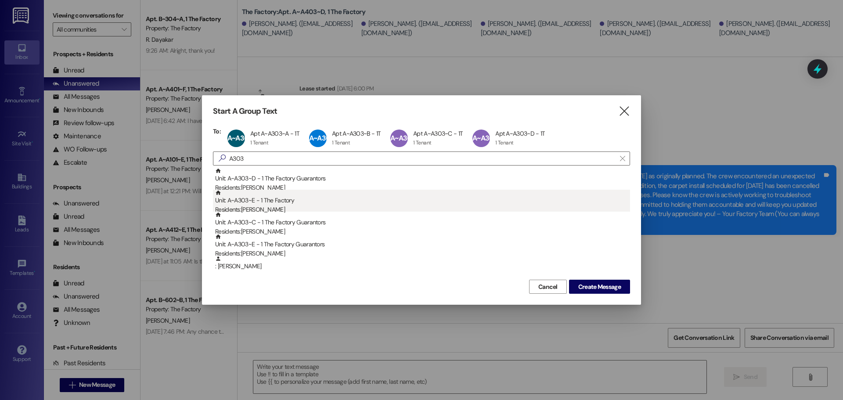
click at [273, 202] on div "Unit: A~A303~E - 1 The Factory Residents: [PERSON_NAME]" at bounding box center [422, 202] width 415 height 25
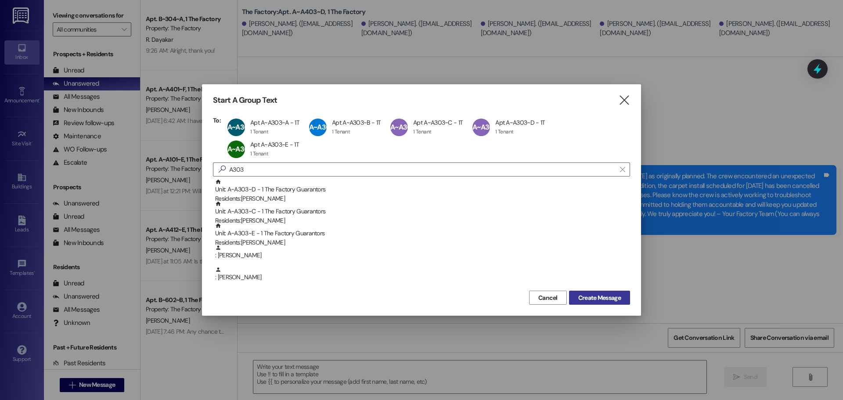
click at [597, 295] on span "Create Message" at bounding box center [599, 297] width 43 height 9
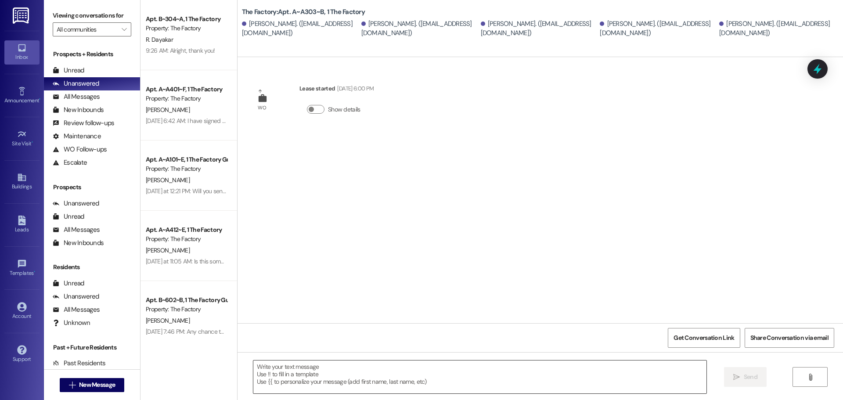
click at [314, 378] on textarea at bounding box center [479, 376] width 453 height 33
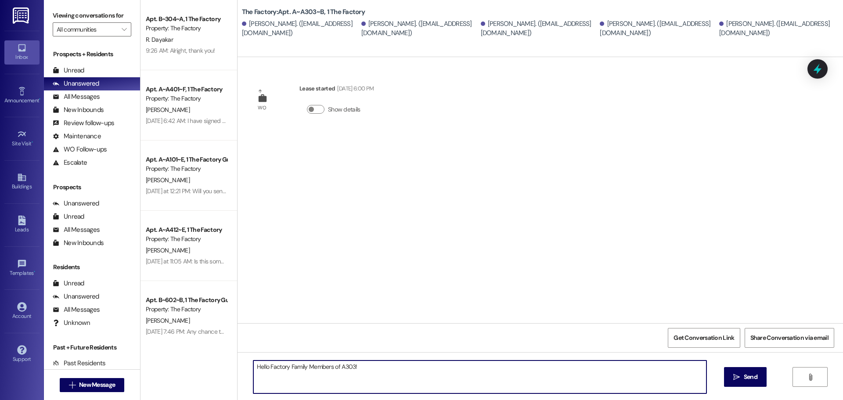
paste textarea "We want to sincerely apologize that your flooring install was not completed [DA…"
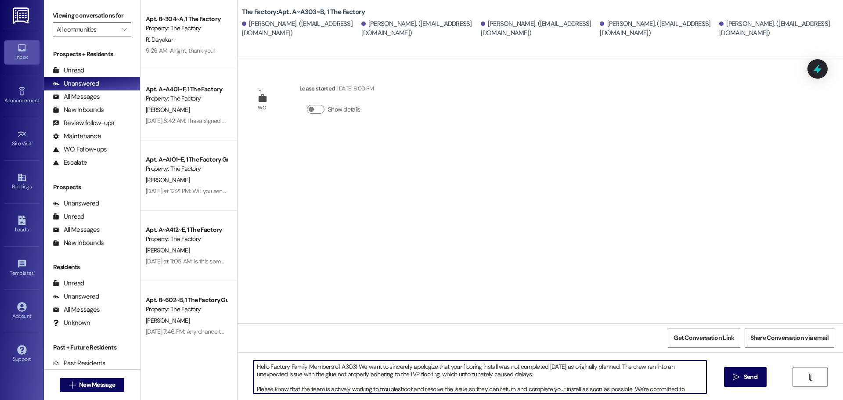
scroll to position [52, 0]
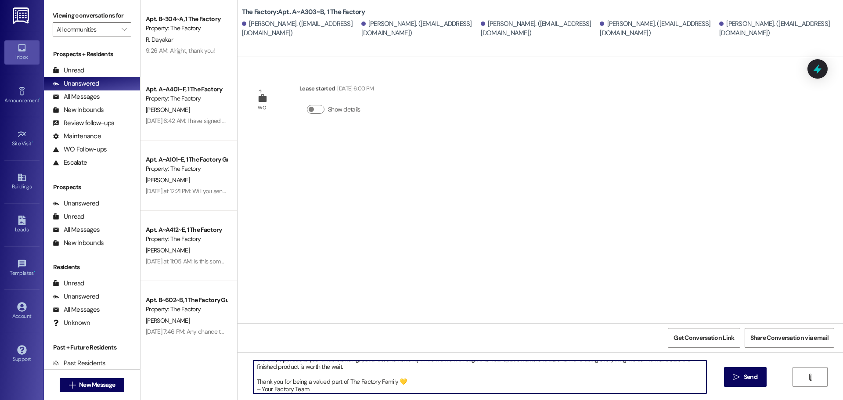
drag, startPoint x: 249, startPoint y: 386, endPoint x: 260, endPoint y: 386, distance: 11.9
click at [253, 387] on textarea "Hello Factory Family Members of A303! We want to sincerely apologize that your …" at bounding box center [479, 376] width 453 height 33
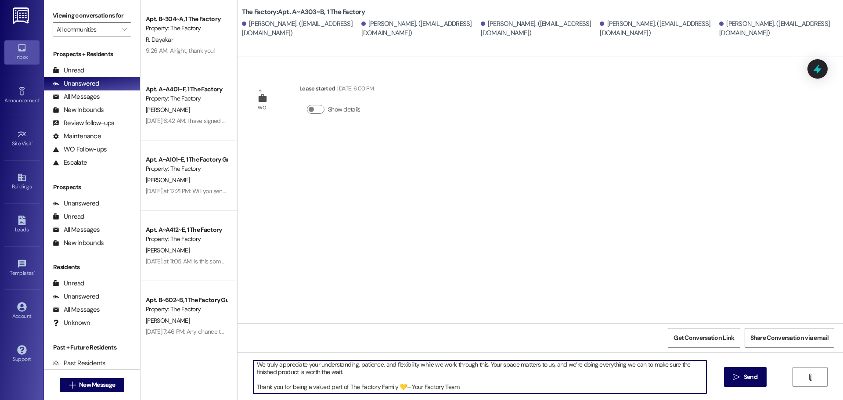
scroll to position [47, 0]
click at [253, 384] on textarea "Hello Factory Family Members of A303! We want to sincerely apologize that your …" at bounding box center [479, 376] width 453 height 33
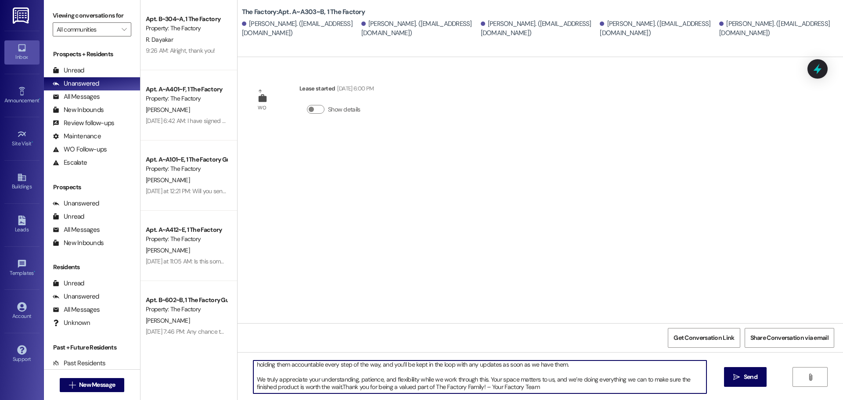
scroll to position [32, 0]
click at [253, 376] on textarea "Hello Factory Family Members of A303! We want to sincerely apologize that your …" at bounding box center [479, 376] width 453 height 33
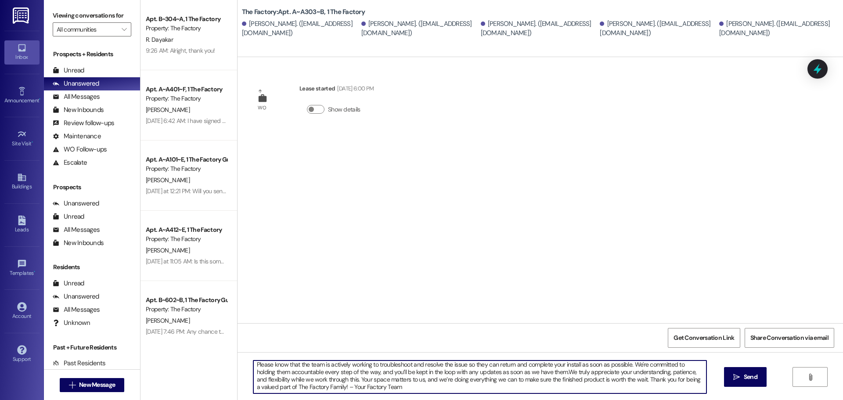
scroll to position [17, 0]
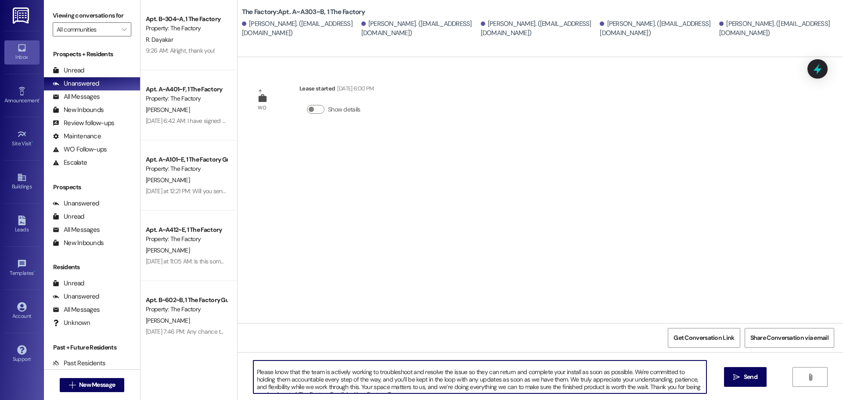
click at [253, 370] on textarea "Hello Factory Family Members of A303! We want to sincerely apologize that your …" at bounding box center [479, 376] width 453 height 33
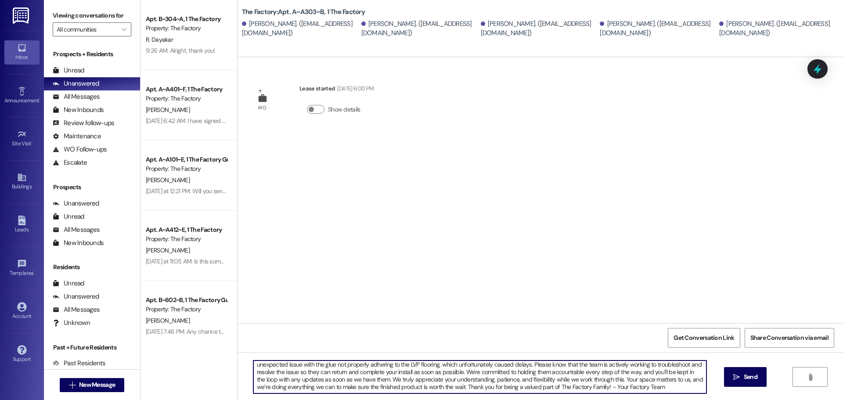
scroll to position [0, 0]
drag, startPoint x: 627, startPoint y: 388, endPoint x: 240, endPoint y: 366, distance: 387.4
click at [240, 366] on div "Hello Factory Family Members of A303! We want to sincerely apologize that your …" at bounding box center [540, 385] width 605 height 66
type textarea "Hello Factory Family Members of A303! We want to sincerely apologize that your …"
click at [744, 381] on span "Send" at bounding box center [751, 376] width 14 height 9
